Goal: Task Accomplishment & Management: Complete application form

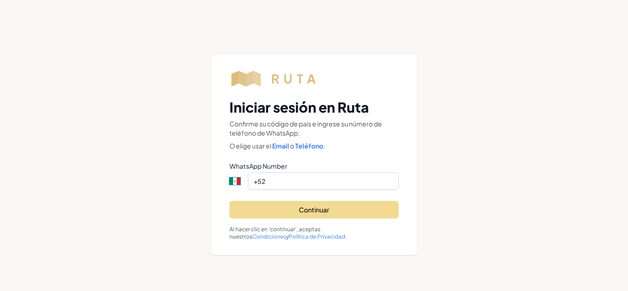
click at [235, 183] on select "International [GEOGRAPHIC_DATA] [PERSON_NAME][GEOGRAPHIC_DATA] [GEOGRAPHIC_DATA…" at bounding box center [241, 180] width 24 height 17
select select "US"
click at [229, 172] on select "International [GEOGRAPHIC_DATA] [PERSON_NAME][GEOGRAPHIC_DATA] [GEOGRAPHIC_DATA…" at bounding box center [241, 180] width 24 height 17
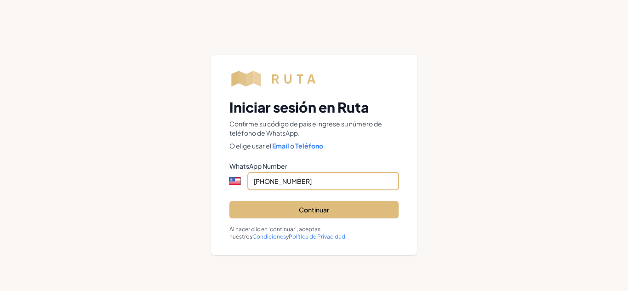
type input "[PHONE_NUMBER]"
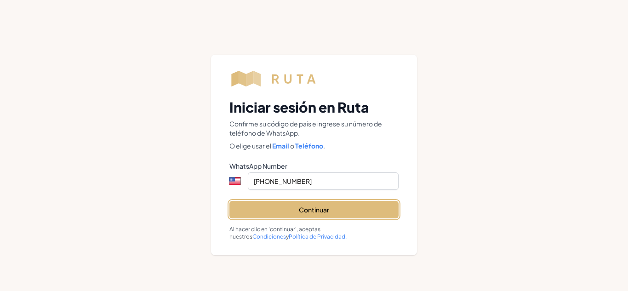
click at [297, 205] on button "Continuar" at bounding box center [313, 209] width 169 height 17
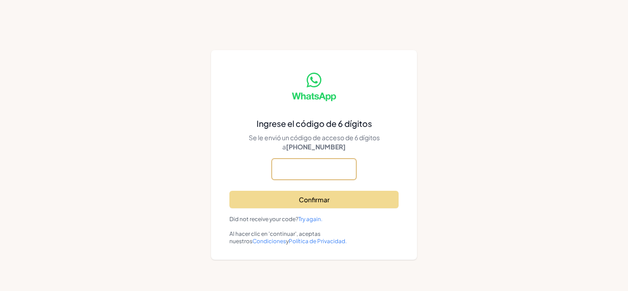
click at [305, 169] on input "text" at bounding box center [313, 168] width 85 height 21
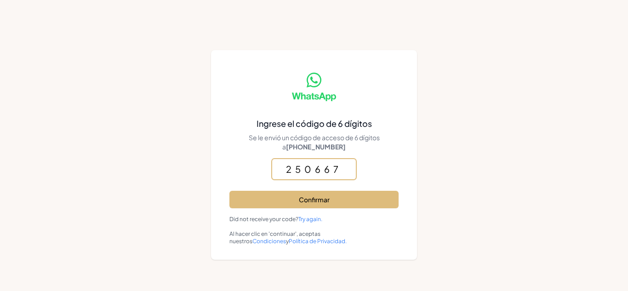
type input "250667"
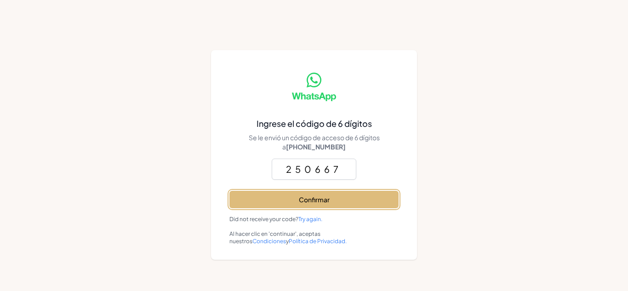
click at [307, 194] on button "Confirmar" at bounding box center [313, 199] width 169 height 17
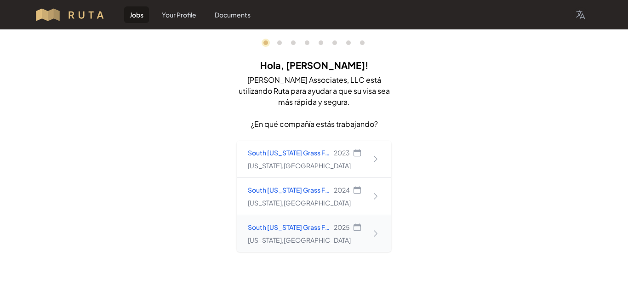
click at [372, 234] on icon at bounding box center [375, 233] width 9 height 9
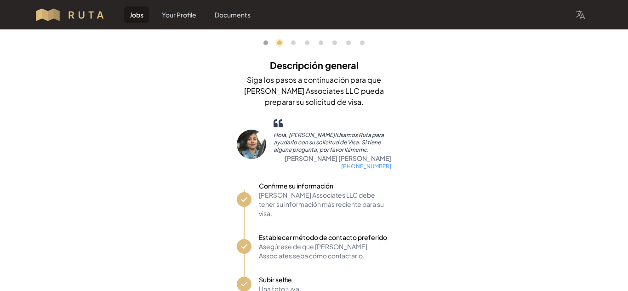
click at [266, 42] on link "0" at bounding box center [265, 42] width 5 height 5
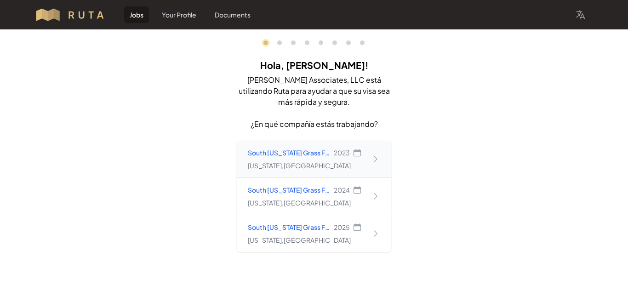
click at [377, 161] on icon at bounding box center [375, 158] width 9 height 9
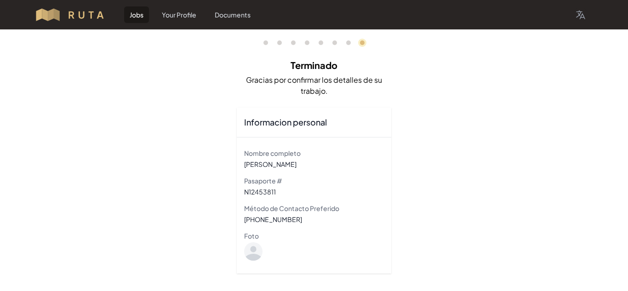
click at [268, 44] on ol "0 1 3 4 5 6 7 8" at bounding box center [313, 42] width 101 height 5
click at [266, 42] on link "0" at bounding box center [265, 42] width 5 height 5
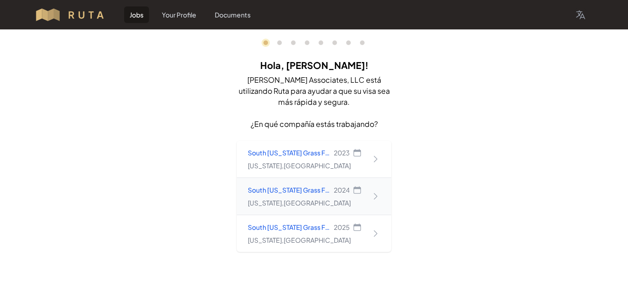
click at [380, 190] on div "South [US_STATE] Grass Farms, LLC 2024 [US_STATE] , [GEOGRAPHIC_DATA]" at bounding box center [314, 196] width 154 height 37
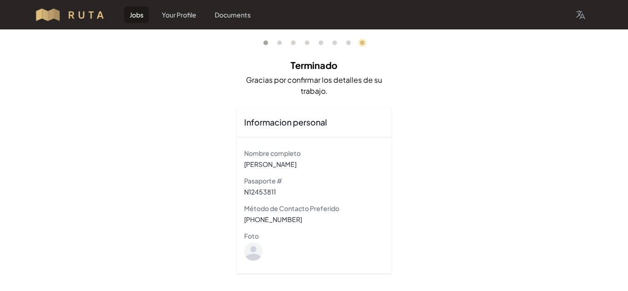
click at [267, 42] on link "0" at bounding box center [265, 42] width 5 height 5
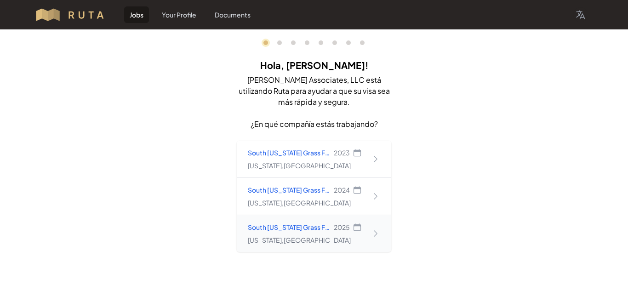
click at [375, 235] on icon at bounding box center [375, 233] width 9 height 9
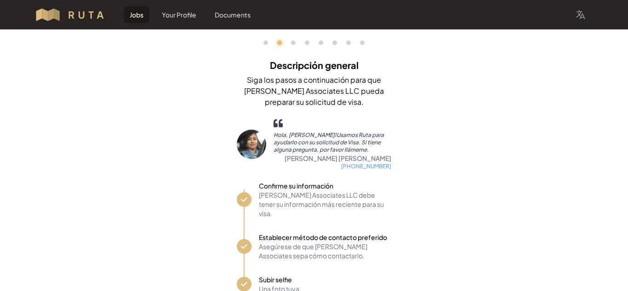
click at [458, 119] on div "0 1 3 4 5 6 7 8 Descripción general Siga los pasos a continuación para que [PER…" at bounding box center [314, 202] width 628 height 347
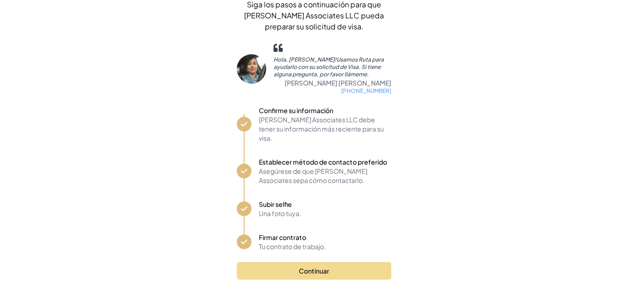
scroll to position [77, 0]
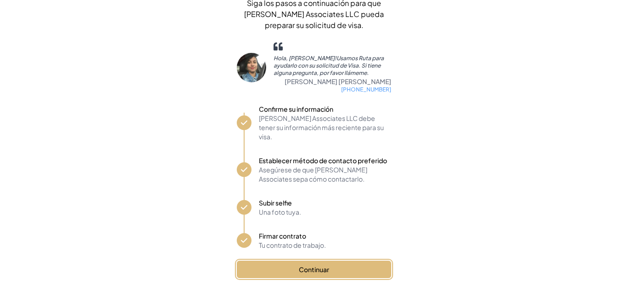
click at [300, 260] on button "Continuar" at bounding box center [314, 268] width 154 height 17
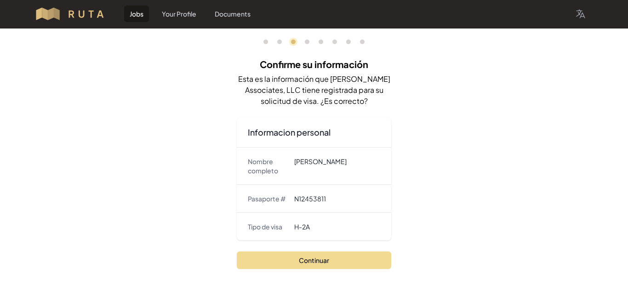
click at [494, 150] on div "0 1 3 4 5 6 7 8 Confirme su información Esta es la información que [PERSON_NAME…" at bounding box center [314, 159] width 628 height 262
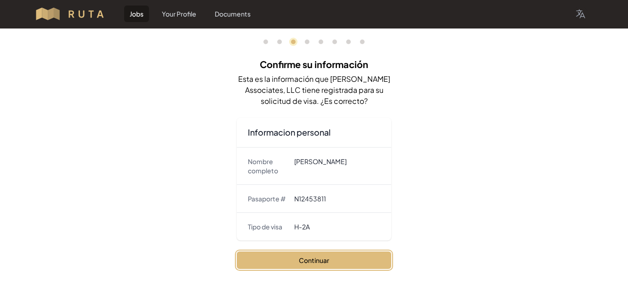
click at [364, 261] on button "Continuar" at bounding box center [314, 259] width 154 height 17
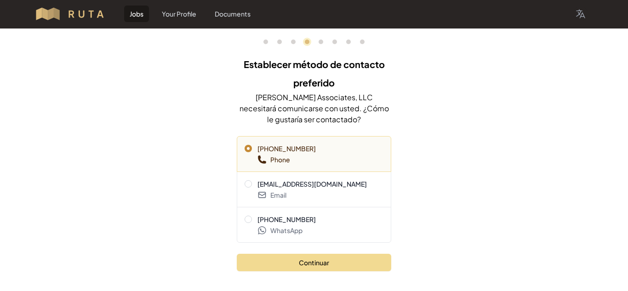
click at [511, 194] on div "0 1 3 4 5 6 7 8 Establecer método de contacto preferido [PERSON_NAME] Associate…" at bounding box center [314, 160] width 628 height 265
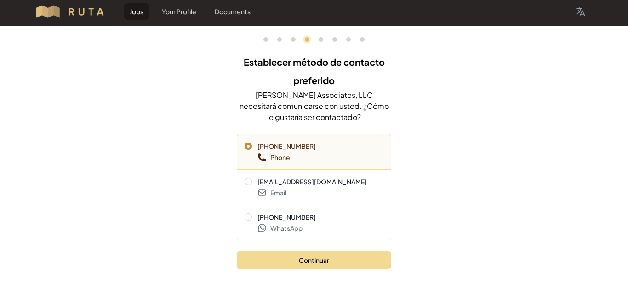
click at [457, 186] on div "0 1 3 4 5 6 7 8 Establecer método de contacto preferido [PERSON_NAME] Associate…" at bounding box center [314, 158] width 628 height 265
click at [246, 218] on span at bounding box center [247, 216] width 7 height 7
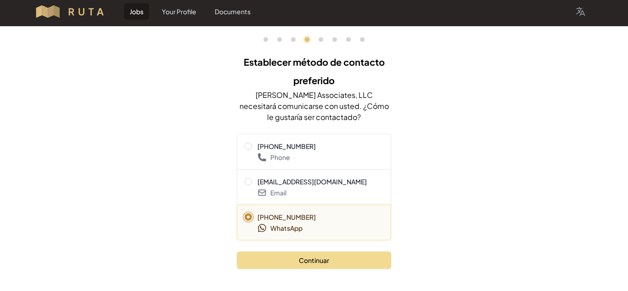
click at [506, 220] on div "0 1 3 4 5 6 7 8 Establecer método de contacto preferido [PERSON_NAME] Associate…" at bounding box center [314, 158] width 628 height 265
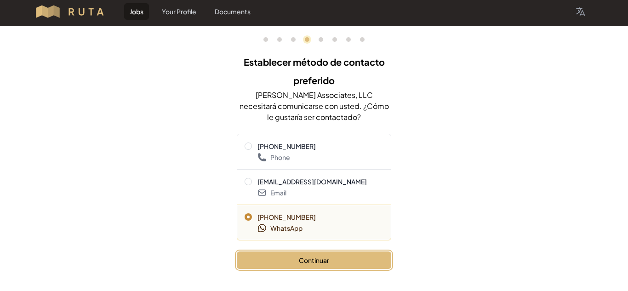
click at [365, 256] on button "Continuar" at bounding box center [314, 259] width 154 height 17
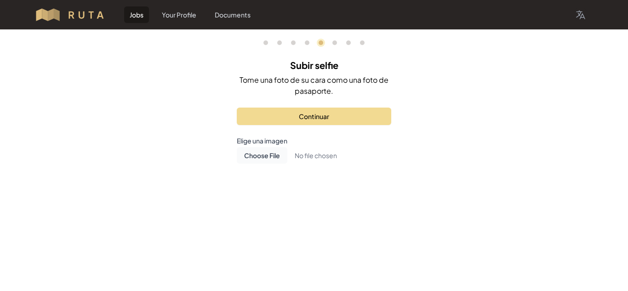
click at [423, 175] on div "0 1 3 4 5 6 7 8 Subir selfie Tome una foto de su cara como una foto de pasaport…" at bounding box center [314, 118] width 628 height 178
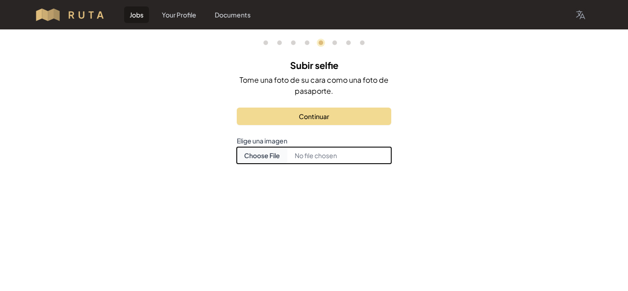
click at [277, 156] on input "Choose document photo" at bounding box center [314, 155] width 154 height 17
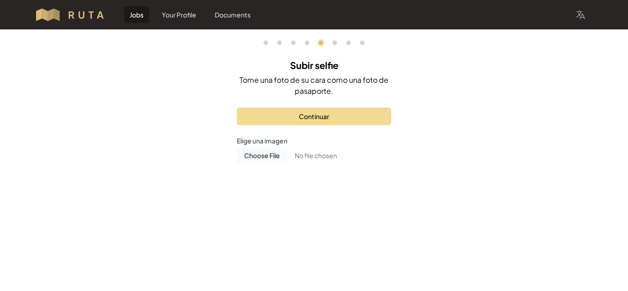
click at [546, 154] on div "0 1 3 4 5 6 7 8 Subir selfie Tome una foto de su cara como una foto de pasaport…" at bounding box center [314, 118] width 628 height 178
click at [512, 142] on div "0 1 3 4 5 6 7 8 Subir selfie Tome una foto de su cara como una foto de pasaport…" at bounding box center [314, 118] width 628 height 178
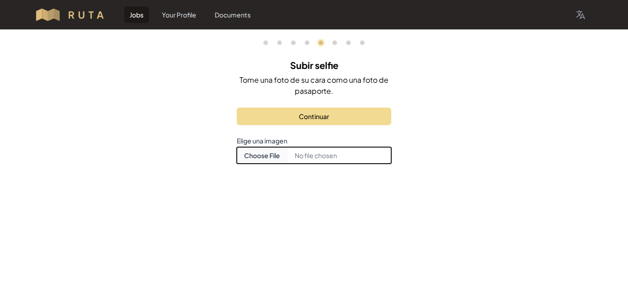
click at [289, 155] on input "Choose document photo" at bounding box center [314, 155] width 154 height 17
click at [262, 157] on input "Choose document photo" at bounding box center [314, 155] width 154 height 17
type input "C:\fakepath\[PERSON_NAME].jpeg"
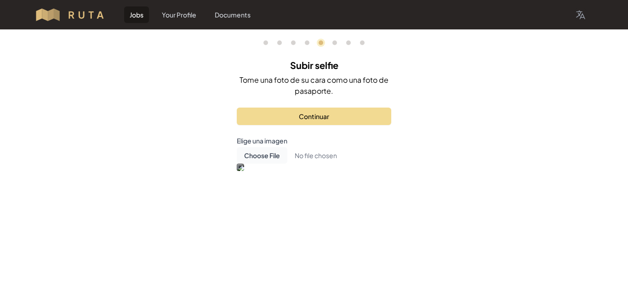
click at [237, 164] on div at bounding box center [237, 164] width 0 height 0
click at [390, 182] on div "Elige una imagen Open Choose document photo" at bounding box center [314, 159] width 154 height 46
click at [233, 90] on div "0 1 3 4 5 6 7 8 Subir selfie Tome una foto de su cara como una foto de pasaport…" at bounding box center [314, 122] width 176 height 186
click at [428, 121] on div "0 1 3 4 5 6 7 8 Subir selfie Tome una foto de su cara como una foto de pasaport…" at bounding box center [314, 122] width 628 height 186
click at [237, 182] on div "Elige una imagen Open Choose document photo" at bounding box center [314, 159] width 154 height 46
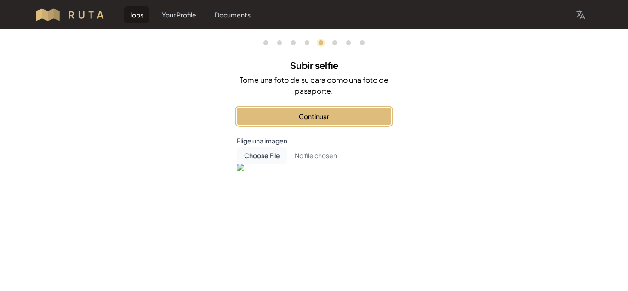
click at [323, 107] on button "Continuar" at bounding box center [314, 115] width 154 height 17
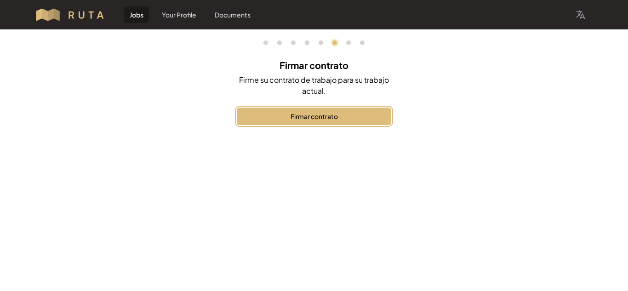
click at [300, 117] on button "Firmar contrato" at bounding box center [314, 115] width 154 height 17
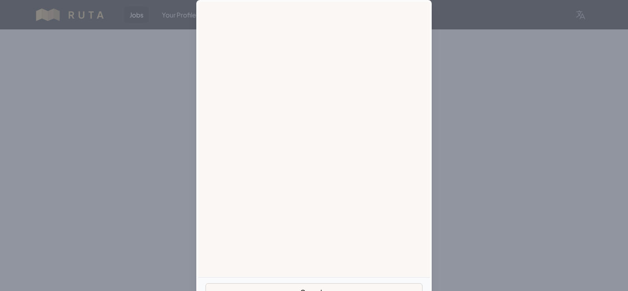
scroll to position [17, 0]
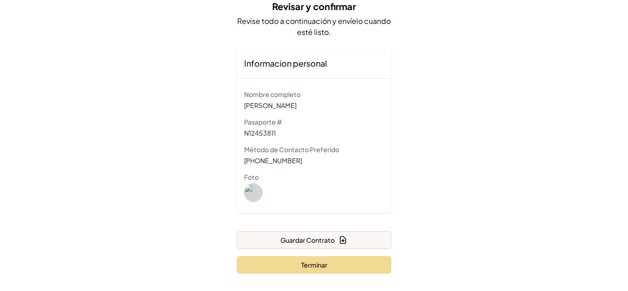
scroll to position [63, 0]
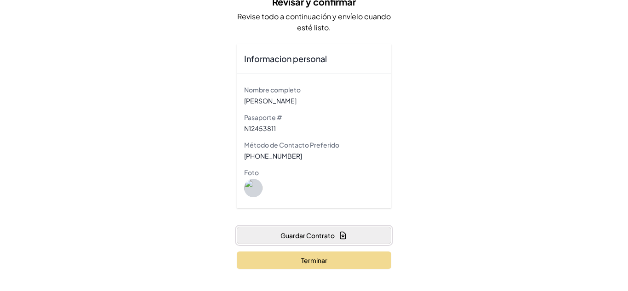
click at [304, 240] on button "Guardar Contrato" at bounding box center [314, 234] width 154 height 17
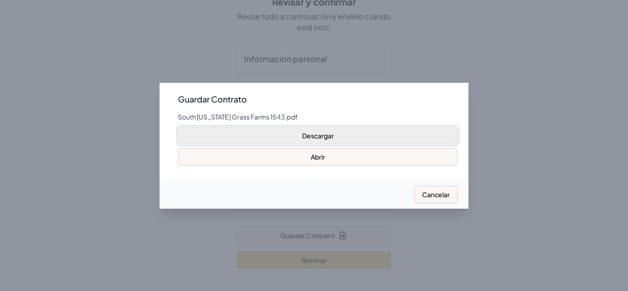
click at [320, 136] on button "Descargar" at bounding box center [317, 135] width 279 height 17
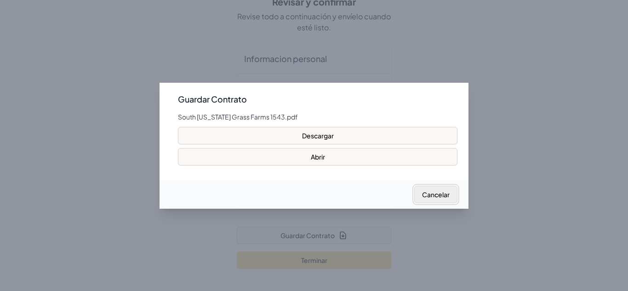
click at [446, 197] on button "Cancelar" at bounding box center [435, 194] width 43 height 17
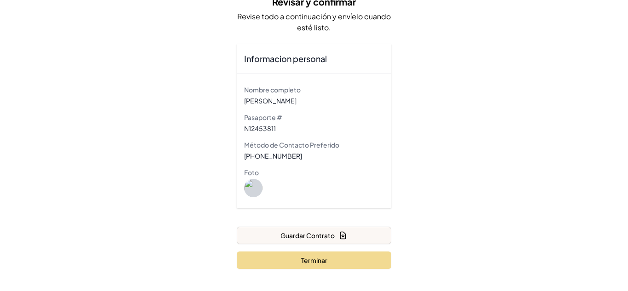
click at [448, 175] on div "0 1 3 4 5 6 7 8 Revisar y confirmar Revise todo a continuación y envíelo cuando…" at bounding box center [314, 128] width 628 height 325
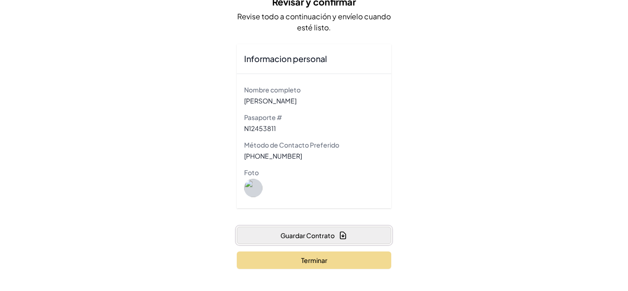
click at [342, 237] on icon "button" at bounding box center [343, 235] width 6 height 7
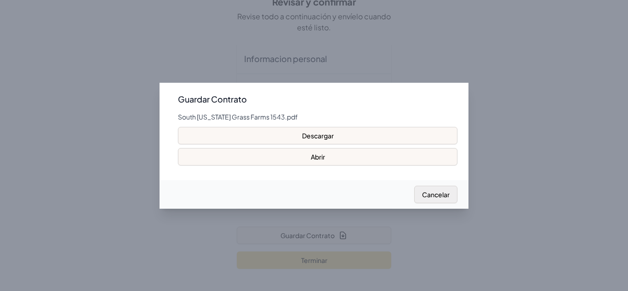
click at [445, 191] on button "Cancelar" at bounding box center [435, 194] width 43 height 17
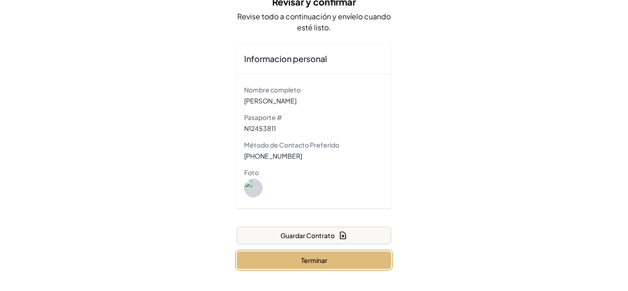
click at [306, 258] on button "Terminar" at bounding box center [314, 259] width 154 height 17
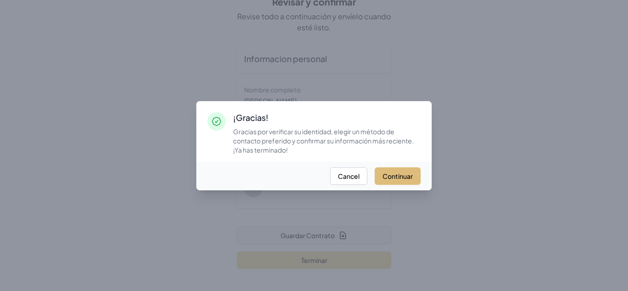
click at [411, 178] on button "Continuar" at bounding box center [397, 175] width 46 height 17
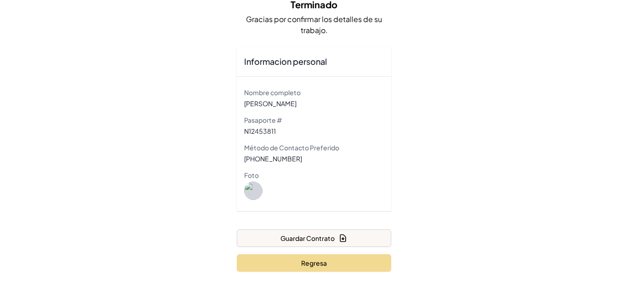
scroll to position [63, 0]
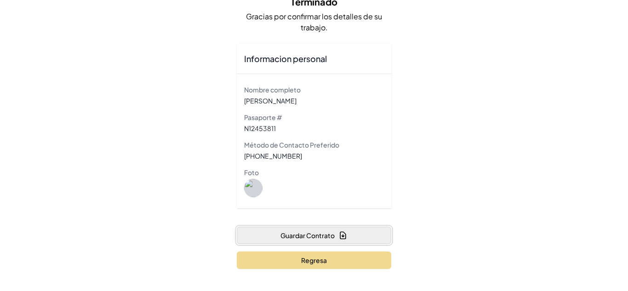
click at [315, 241] on button "Guardar Contrato" at bounding box center [314, 234] width 154 height 17
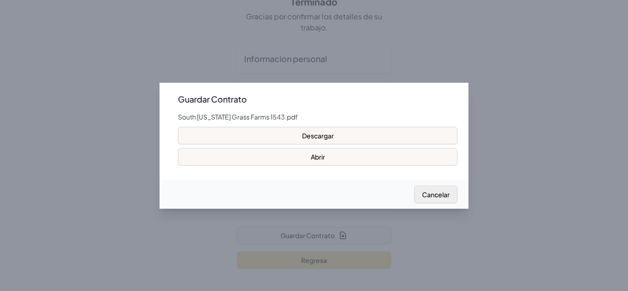
click at [446, 197] on button "Cancelar" at bounding box center [435, 194] width 43 height 17
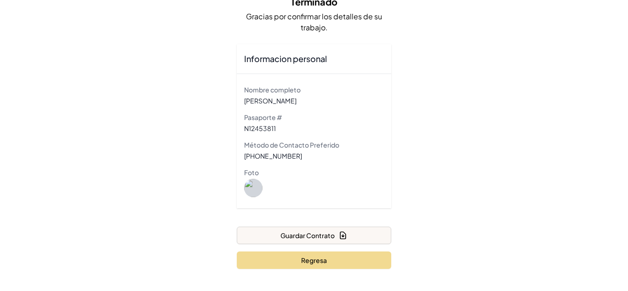
click at [498, 243] on div "0 1 3 4 5 6 7 8 Terminado Gracias por confirmar los detalles de su trabajo. Inf…" at bounding box center [314, 128] width 628 height 325
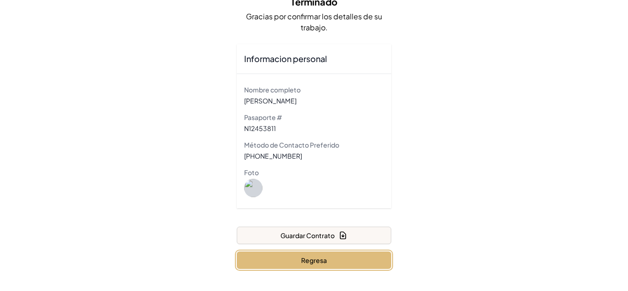
click at [290, 256] on button "Regresa" at bounding box center [314, 259] width 154 height 17
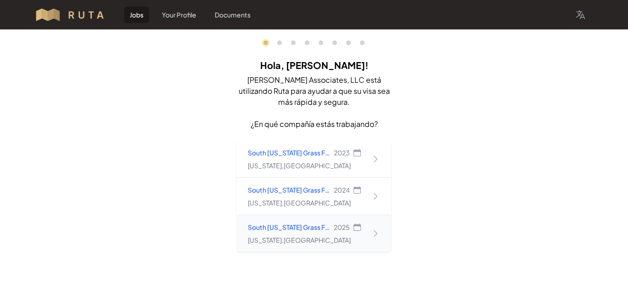
click at [372, 234] on icon at bounding box center [375, 233] width 9 height 9
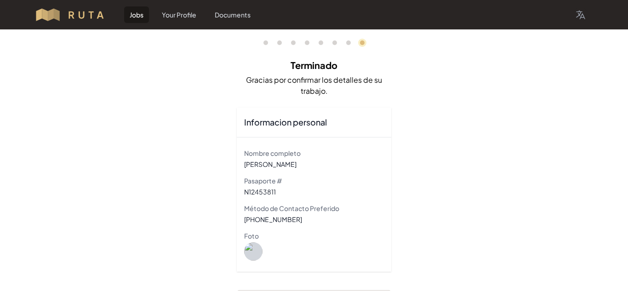
click at [418, 102] on div "0 1 3 4 5 6 7 8 Terminado Gracias por confirmar los detalles de su trabajo. Inf…" at bounding box center [314, 191] width 628 height 325
click at [265, 44] on link "0" at bounding box center [265, 42] width 5 height 5
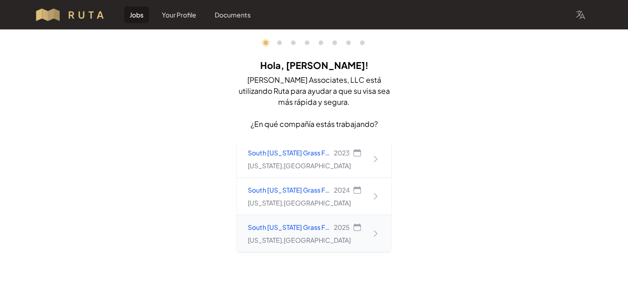
click at [375, 235] on icon at bounding box center [374, 233] width 3 height 6
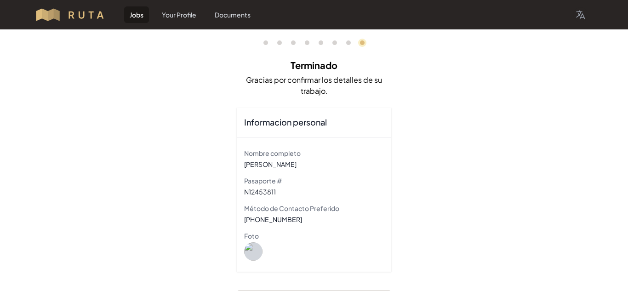
click at [436, 181] on div "0 1 3 4 5 6 7 8 Terminado Gracias por confirmar los detalles de su trabajo. Inf…" at bounding box center [314, 191] width 628 height 325
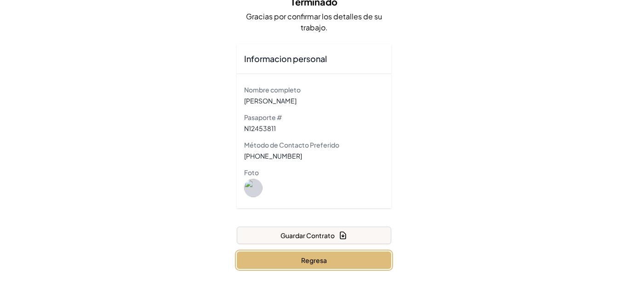
click at [339, 260] on button "Regresa" at bounding box center [314, 259] width 154 height 17
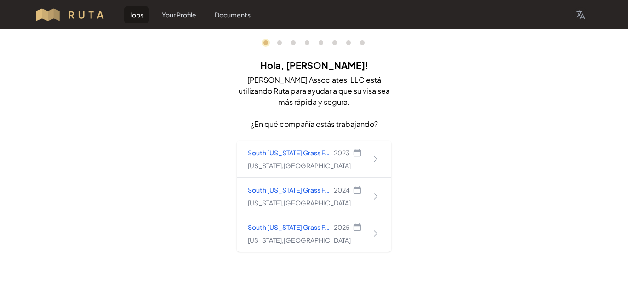
click at [506, 130] on div "0 1 3 4 5 6 7 8 [PERSON_NAME], [PERSON_NAME]! [PERSON_NAME] Associates, LLC est…" at bounding box center [314, 156] width 628 height 255
click at [581, 15] on icon "button" at bounding box center [580, 14] width 11 height 11
click at [83, 15] on img at bounding box center [73, 14] width 79 height 15
click at [221, 17] on link "Documents" at bounding box center [232, 14] width 47 height 17
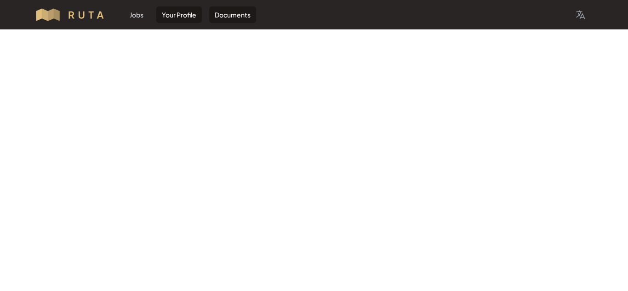
click at [170, 9] on link "Your Profile" at bounding box center [178, 14] width 45 height 17
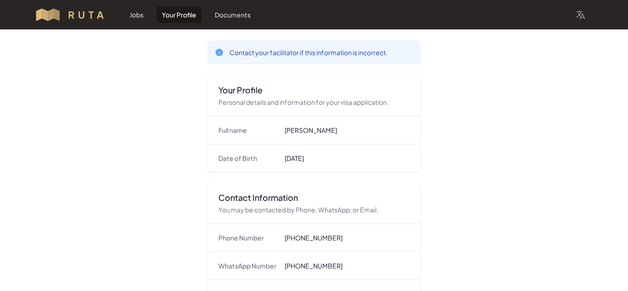
click at [140, 142] on main "Contact your facilitator if this information is incorrect. Your Profile Persona…" at bounding box center [314, 255] width 628 height 452
click at [140, 10] on link "Jobs" at bounding box center [136, 14] width 25 height 17
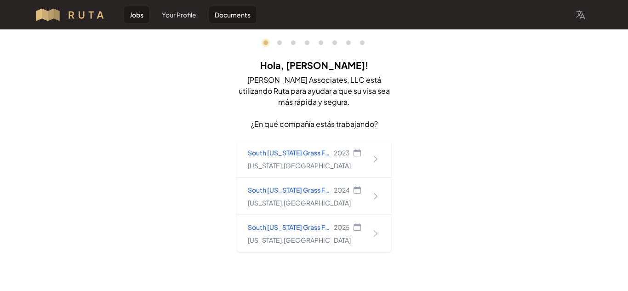
click at [225, 16] on link "Documents" at bounding box center [232, 14] width 47 height 17
